Goal: Check status: Check status

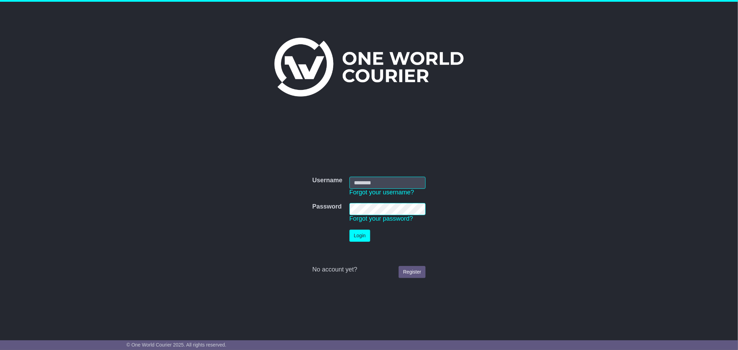
type input "**********"
click at [353, 237] on button "Login" at bounding box center [359, 236] width 21 height 12
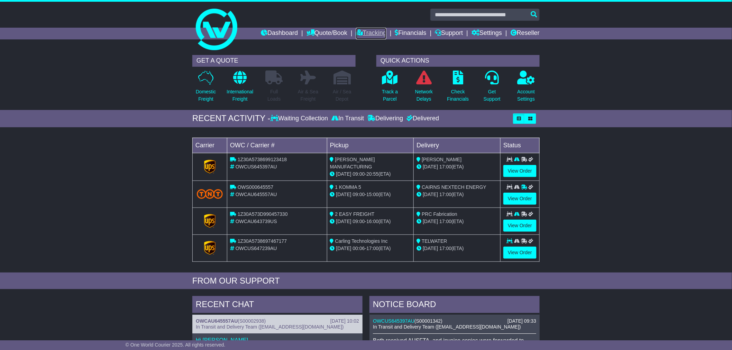
click at [361, 33] on link "Tracking" at bounding box center [371, 34] width 30 height 12
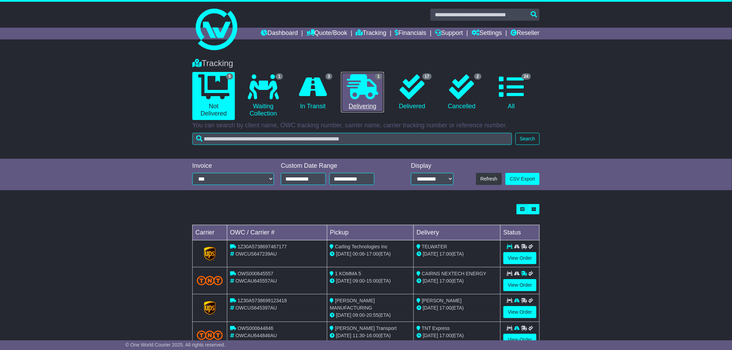
click at [375, 83] on icon at bounding box center [362, 86] width 31 height 25
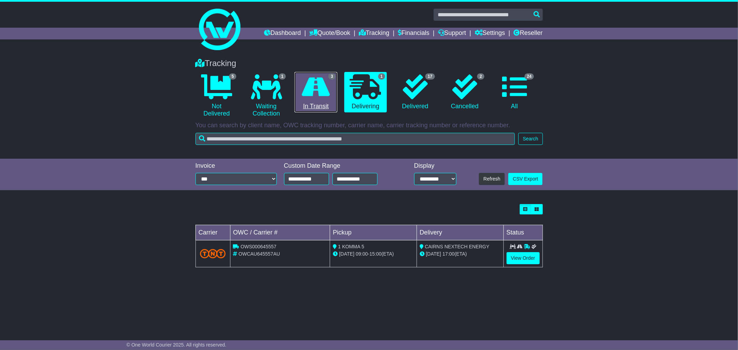
click at [316, 99] on icon at bounding box center [316, 86] width 28 height 25
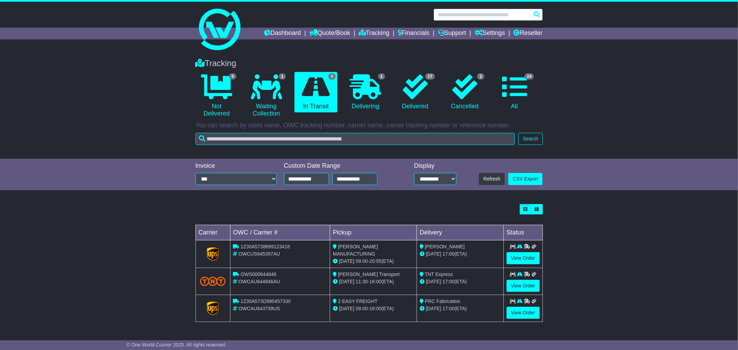
click at [479, 11] on input "text" at bounding box center [488, 15] width 109 height 12
type input "***"
type input "**********"
type input "******"
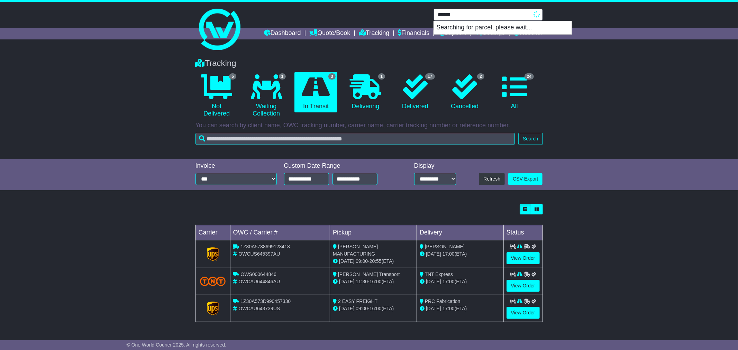
type input "**********"
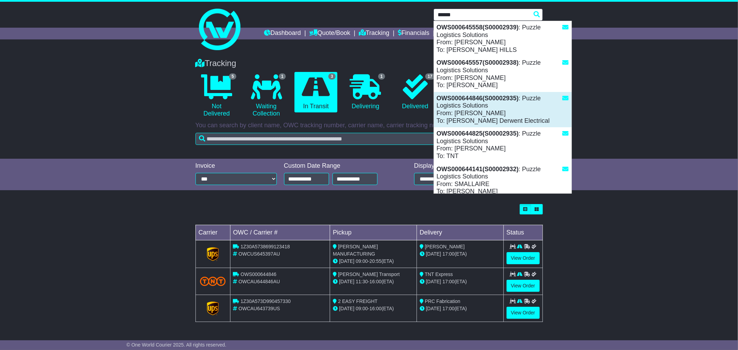
click at [487, 104] on div "OWS000644846(S00002935) : Puzzle Logistics Solutions From: JODIE To: Sam Vagg D…" at bounding box center [503, 109] width 138 height 35
type input "**********"
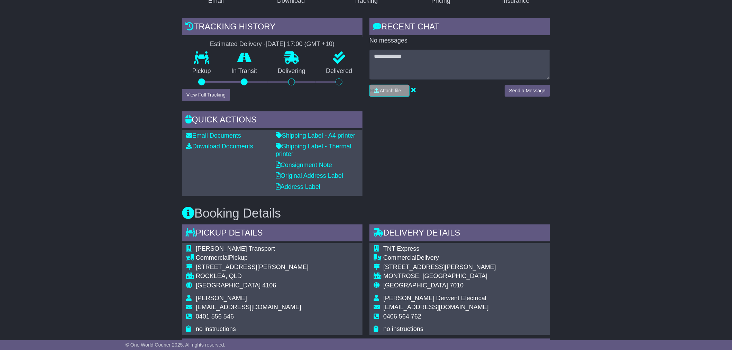
scroll to position [77, 0]
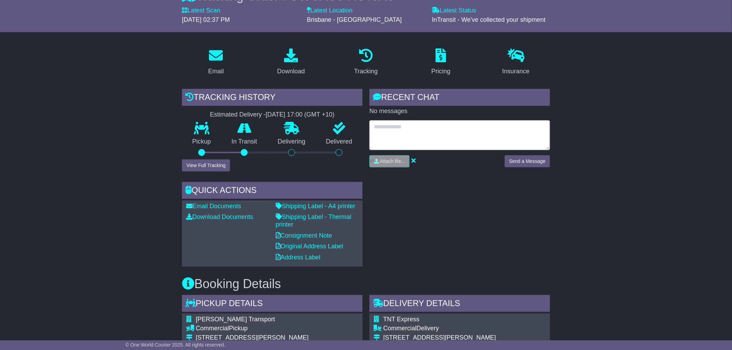
click at [447, 129] on textarea at bounding box center [460, 135] width 181 height 30
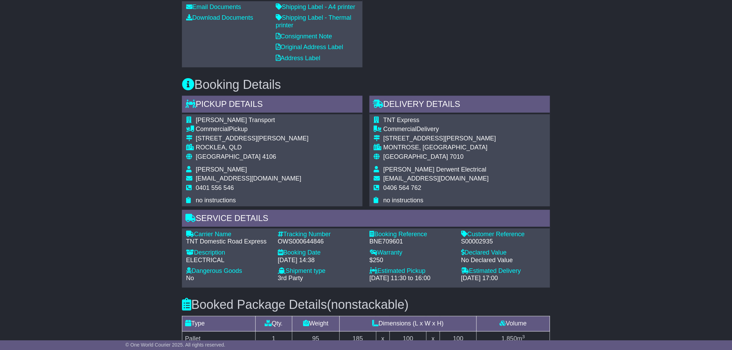
scroll to position [346, 0]
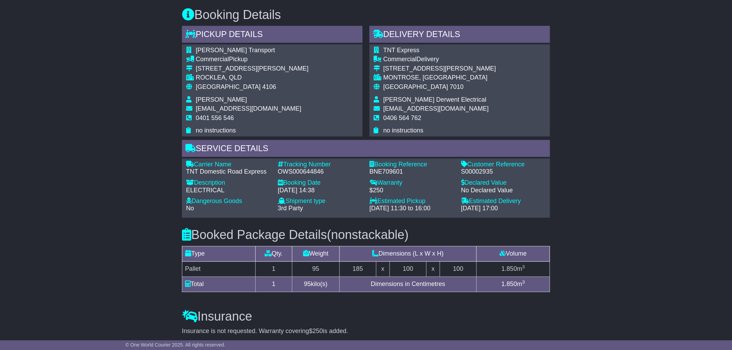
drag, startPoint x: 414, startPoint y: 87, endPoint x: 430, endPoint y: 83, distance: 16.3
click at [450, 87] on span "7010" at bounding box center [457, 86] width 14 height 7
click at [431, 83] on div "Australia 7010" at bounding box center [439, 87] width 113 height 8
drag, startPoint x: 469, startPoint y: 96, endPoint x: 391, endPoint y: 98, distance: 78.2
click at [391, 98] on td "Sam Vagg Derwent Electrical" at bounding box center [439, 100] width 113 height 9
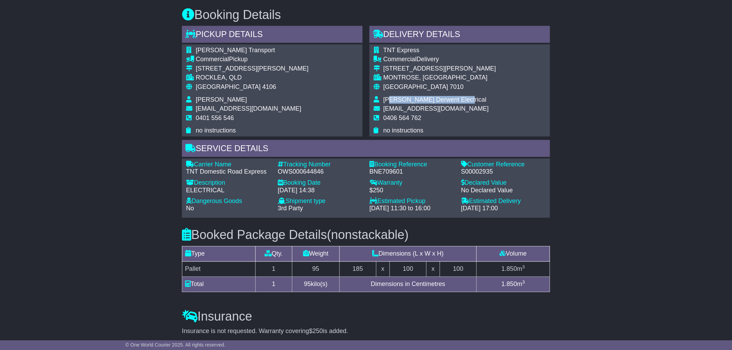
click at [453, 97] on span "Sam Vagg Derwent Electrical" at bounding box center [434, 99] width 103 height 7
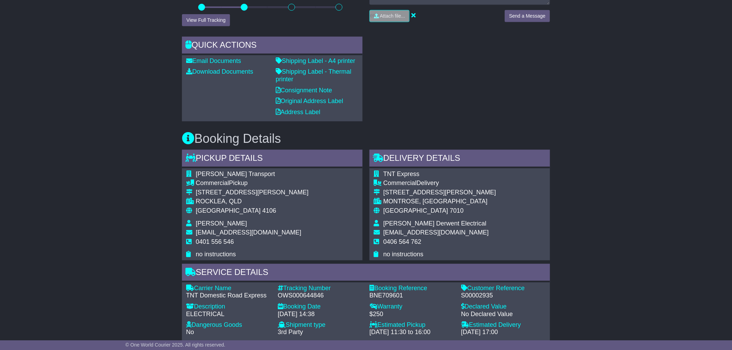
scroll to position [154, 0]
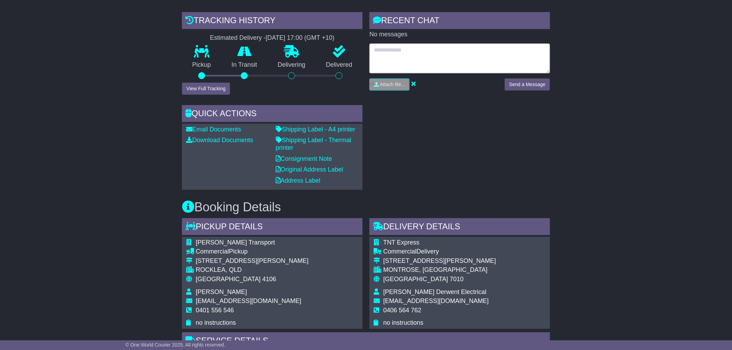
click at [403, 49] on textarea at bounding box center [460, 59] width 181 height 30
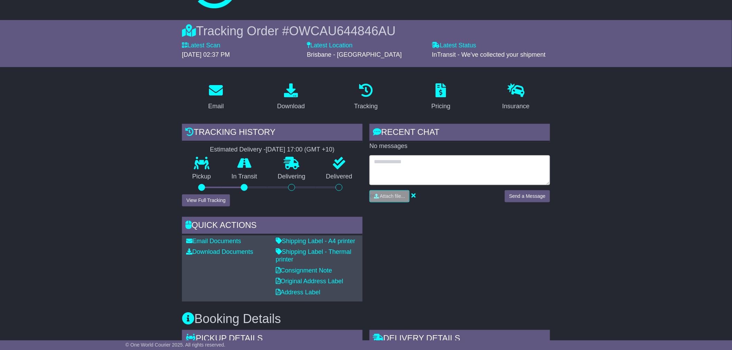
scroll to position [36, 0]
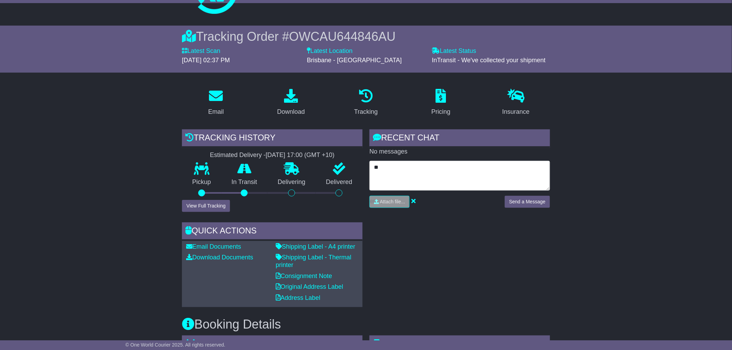
type textarea "*"
type textarea "**********"
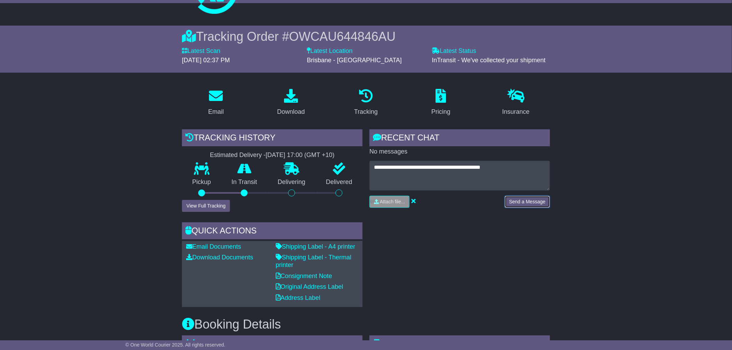
click at [520, 202] on button "Send a Message" at bounding box center [527, 202] width 45 height 12
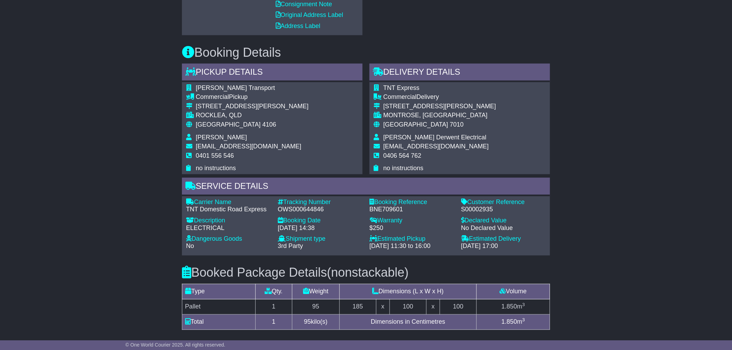
scroll to position [306, 0]
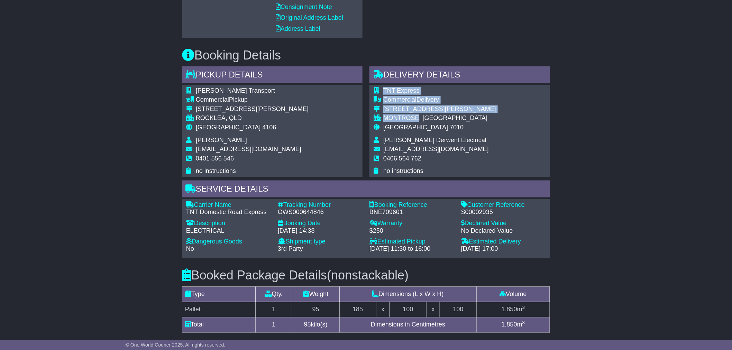
drag, startPoint x: 419, startPoint y: 113, endPoint x: 367, endPoint y: 113, distance: 52.3
click at [367, 113] on div "Delivery Details - Tail Lift TNT Express Commercial Delivery 12 DUNCAN STREET M…" at bounding box center [460, 121] width 188 height 111
click at [414, 116] on div "MONTROSE, TAS" at bounding box center [439, 119] width 113 height 8
drag, startPoint x: 420, startPoint y: 115, endPoint x: 386, endPoint y: 115, distance: 34.3
click at [386, 115] on div "MONTROSE, TAS" at bounding box center [439, 119] width 113 height 8
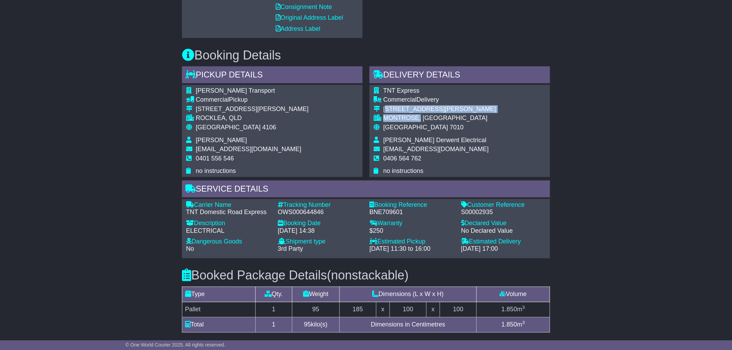
drag, startPoint x: 385, startPoint y: 106, endPoint x: 421, endPoint y: 118, distance: 38.2
click at [421, 118] on tbody "TNT Express Commercial Delivery 12 DUNCAN STREET MONTROSE, TAS Australia 7010 S…" at bounding box center [435, 131] width 122 height 88
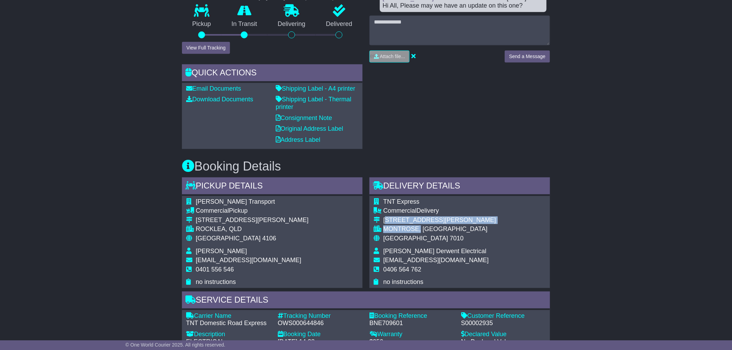
scroll to position [267, 0]
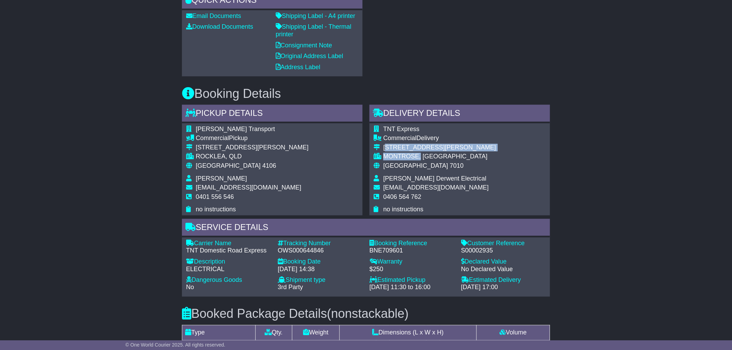
click at [456, 289] on div "Estimated Pickup - 11 Sep 2025 - 11:30 to 16:00" at bounding box center [412, 283] width 92 height 15
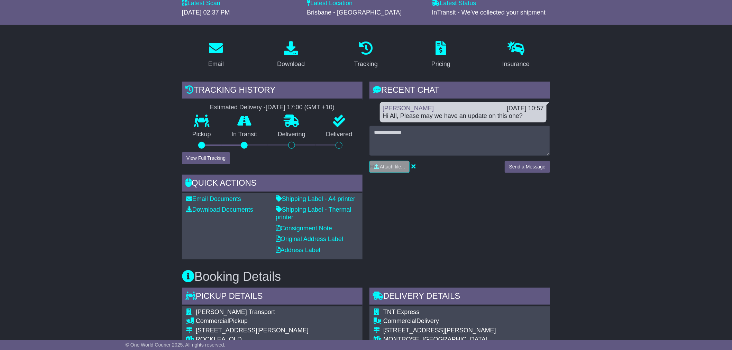
scroll to position [36, 0]
